Goal: Task Accomplishment & Management: Manage account settings

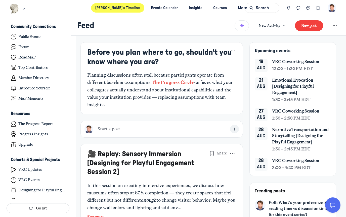
scroll to position [1464, 989]
click at [24, 8] on icon "Main navigation bar" at bounding box center [23, 8] width 5 height 3
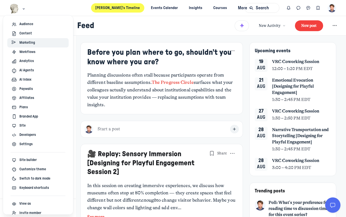
click at [32, 43] on span "Marketing" at bounding box center [27, 42] width 16 height 5
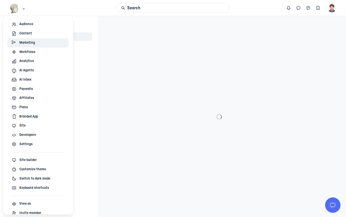
scroll to position [1665, 723]
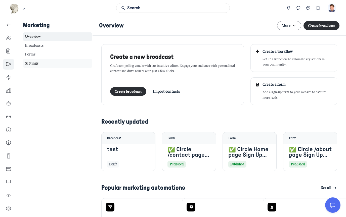
click at [38, 64] on link "Settings" at bounding box center [57, 63] width 69 height 9
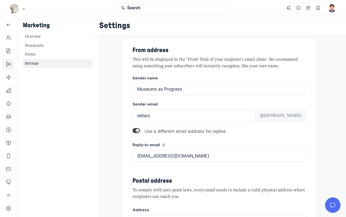
scroll to position [14, 0]
click at [8, 51] on icon "Left Sidebar" at bounding box center [8, 51] width 5 height 5
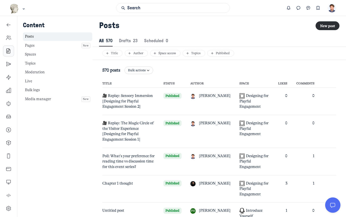
scroll to position [685, 1730]
click at [60, 44] on link "Pages New" at bounding box center [57, 45] width 69 height 9
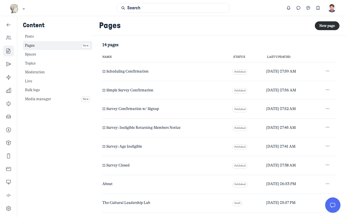
click at [128, 91] on span "⊡ Simple Survey Confirmation" at bounding box center [127, 90] width 51 height 5
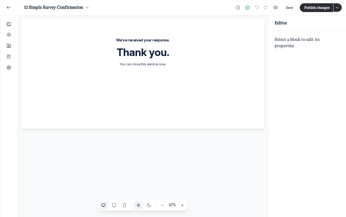
scroll to position [712, 998]
click at [10, 33] on icon "Add" at bounding box center [8, 35] width 5 height 7
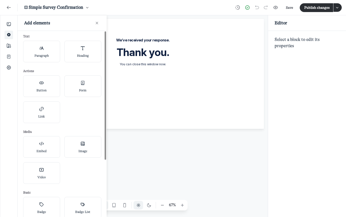
scroll to position [1475, 1048]
